Goal: Information Seeking & Learning: Learn about a topic

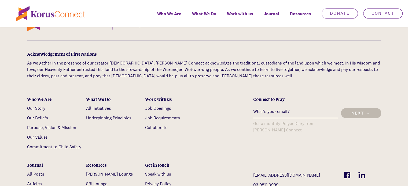
scroll to position [1018, 0]
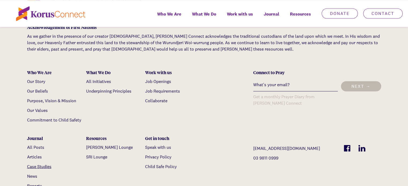
click at [41, 164] on link "Case Studies" at bounding box center [39, 167] width 24 height 6
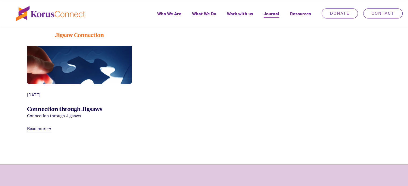
scroll to position [241, 0]
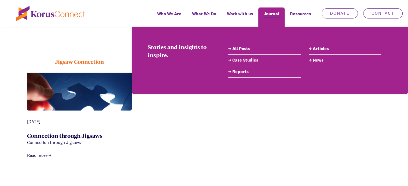
click at [240, 48] on link "All Posts" at bounding box center [264, 49] width 72 height 6
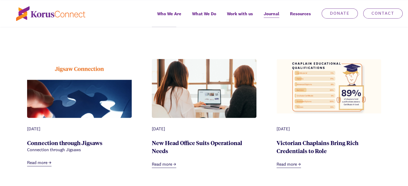
scroll to position [831, 0]
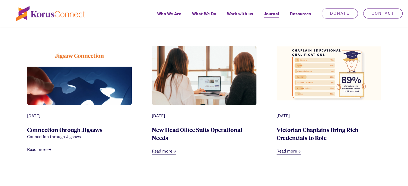
click at [202, 128] on link "New Head Office Suits Operational Needs" at bounding box center [197, 134] width 90 height 16
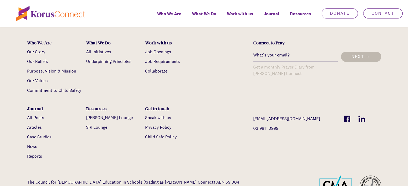
scroll to position [563, 0]
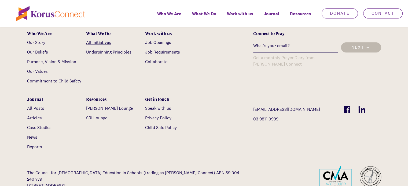
click at [102, 45] on link "All Initiatives" at bounding box center [98, 43] width 25 height 6
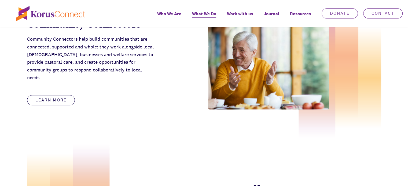
scroll to position [482, 0]
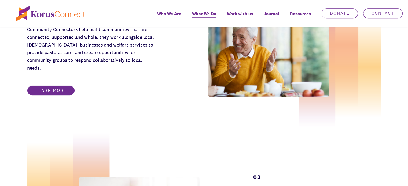
click at [59, 89] on link "Learn more" at bounding box center [51, 90] width 48 height 10
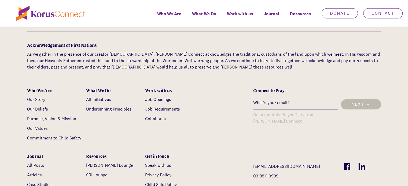
scroll to position [1527, 0]
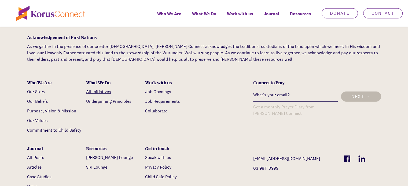
click at [108, 89] on link "All Initiatives" at bounding box center [98, 92] width 25 height 6
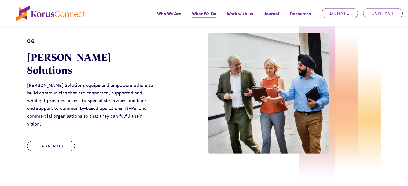
scroll to position [1152, 0]
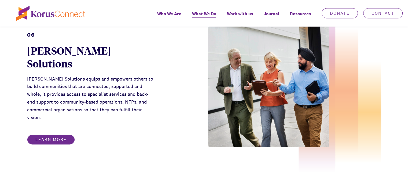
click at [54, 135] on link "Learn more" at bounding box center [51, 140] width 48 height 10
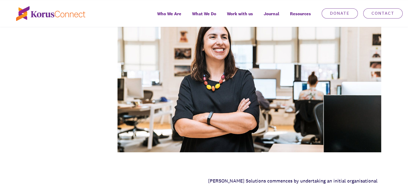
scroll to position [482, 0]
